Goal: Task Accomplishment & Management: Use online tool/utility

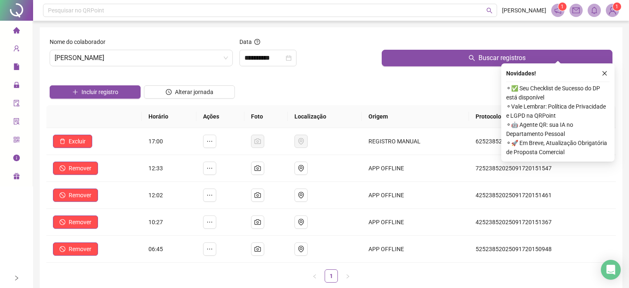
scroll to position [41, 0]
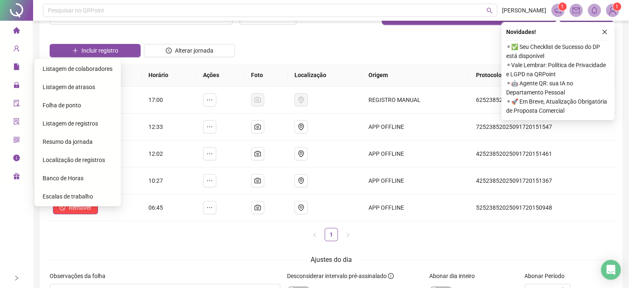
click at [65, 108] on span "Folha de ponto" at bounding box center [62, 105] width 38 height 7
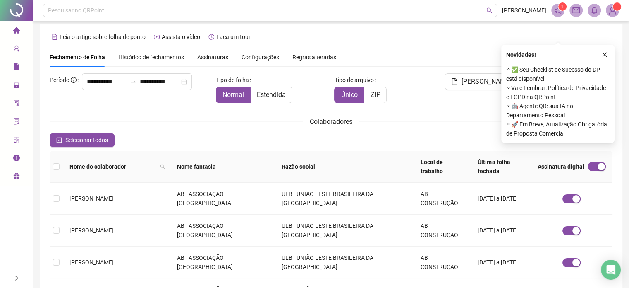
scroll to position [25, 0]
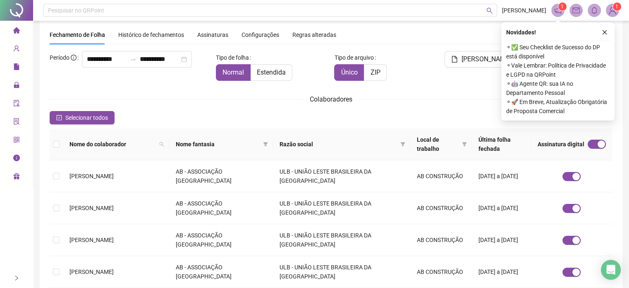
click at [153, 38] on span "Histórico de fechamentos" at bounding box center [151, 34] width 66 height 7
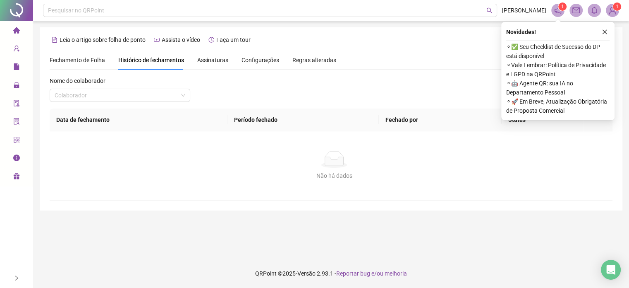
scroll to position [0, 0]
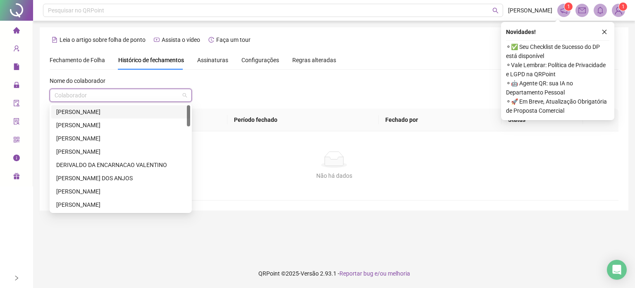
click at [82, 94] on input "search" at bounding box center [117, 95] width 125 height 12
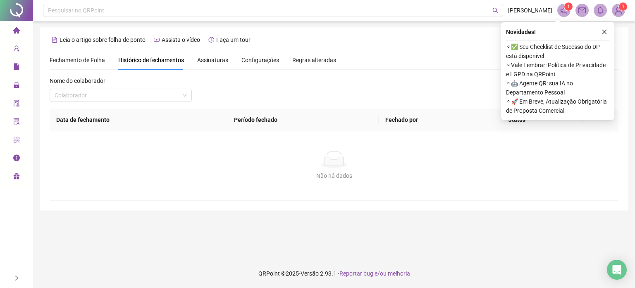
click at [221, 59] on span "Assinaturas" at bounding box center [212, 60] width 31 height 6
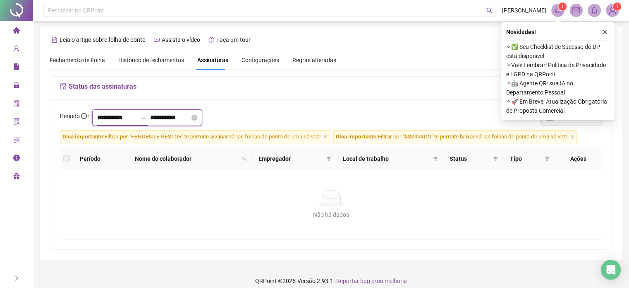
click at [97, 117] on input "**********" at bounding box center [117, 118] width 40 height 10
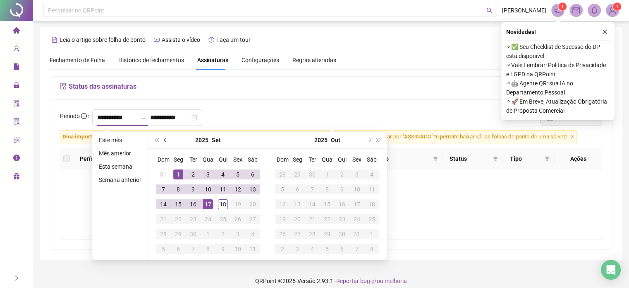
click at [165, 144] on button "prev-year" at bounding box center [165, 140] width 9 height 17
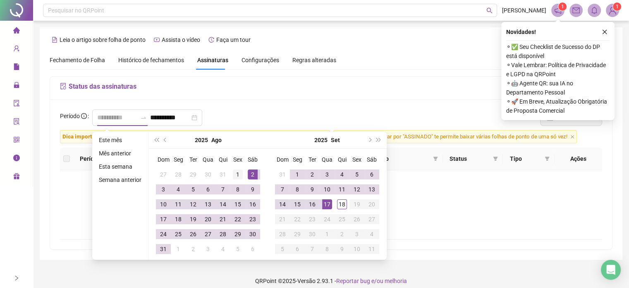
type input "**********"
click at [237, 173] on div "1" at bounding box center [238, 174] width 10 height 10
type input "**********"
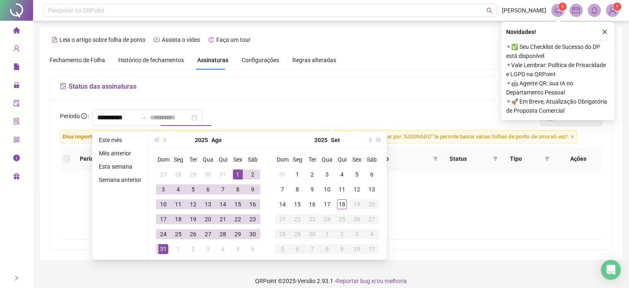
click at [163, 249] on div "31" at bounding box center [163, 249] width 10 height 10
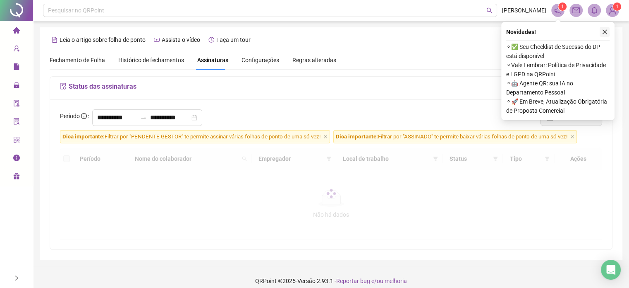
click at [602, 32] on icon "close" at bounding box center [605, 32] width 6 height 6
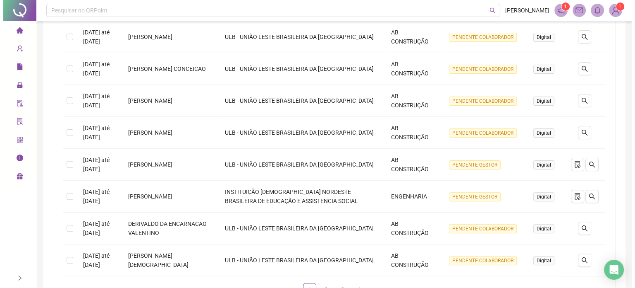
scroll to position [225, 0]
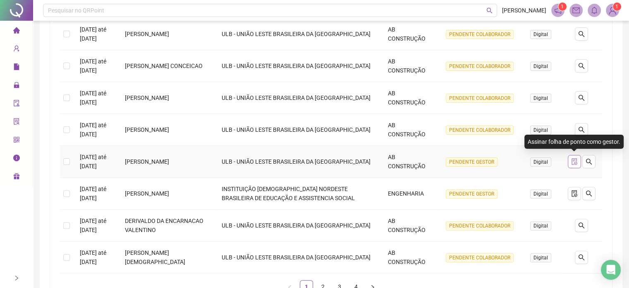
click at [574, 160] on icon "file-done" at bounding box center [574, 161] width 5 height 7
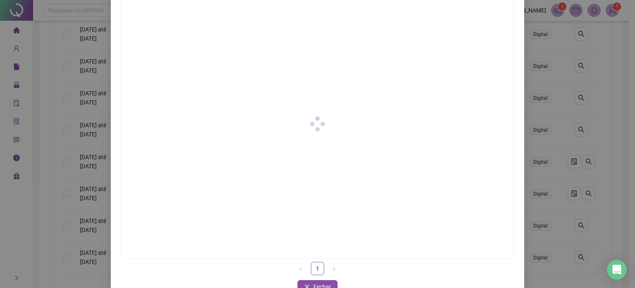
scroll to position [97, 0]
